Goal: Navigation & Orientation: Find specific page/section

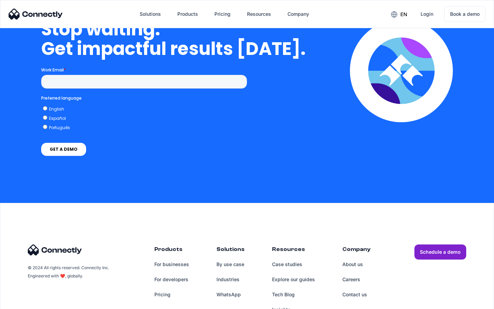
scroll to position [2823, 0]
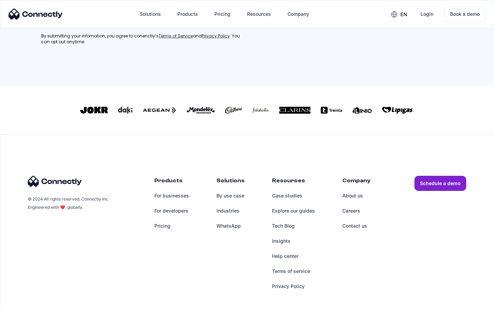
scroll to position [191, 0]
